Goal: Task Accomplishment & Management: Manage account settings

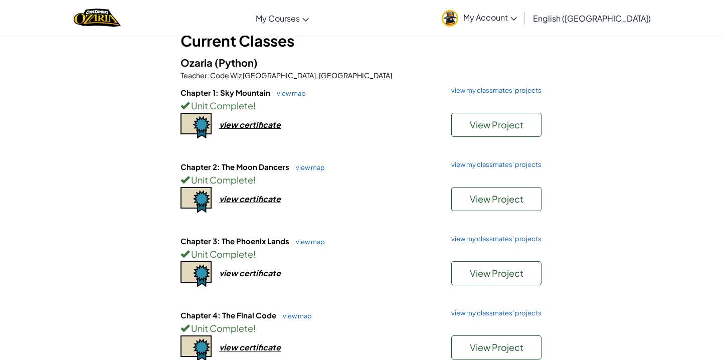
scroll to position [69, 0]
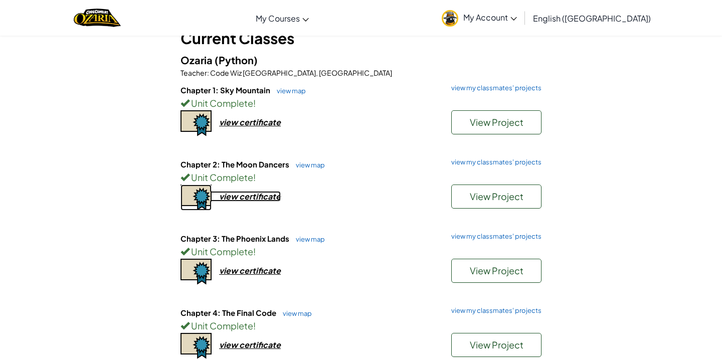
click at [270, 198] on div "view certificate" at bounding box center [250, 196] width 62 height 11
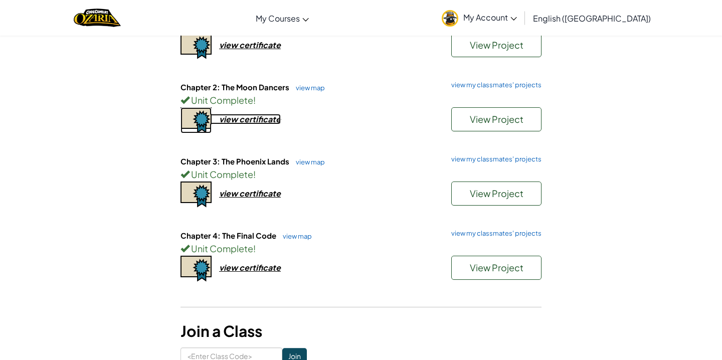
scroll to position [0, 0]
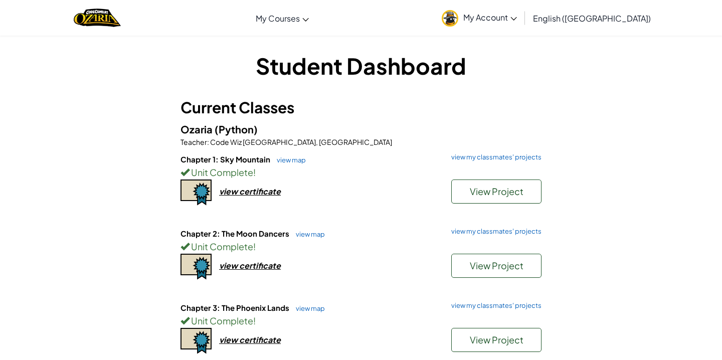
click at [517, 21] on span "My Account" at bounding box center [491, 17] width 54 height 11
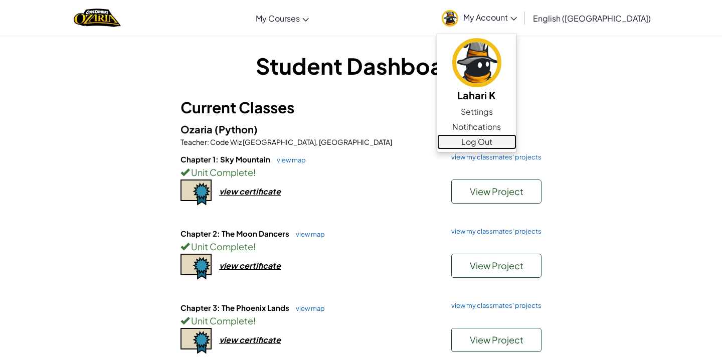
click at [517, 144] on link "Log Out" at bounding box center [476, 141] width 79 height 15
